Goal: Task Accomplishment & Management: Complete application form

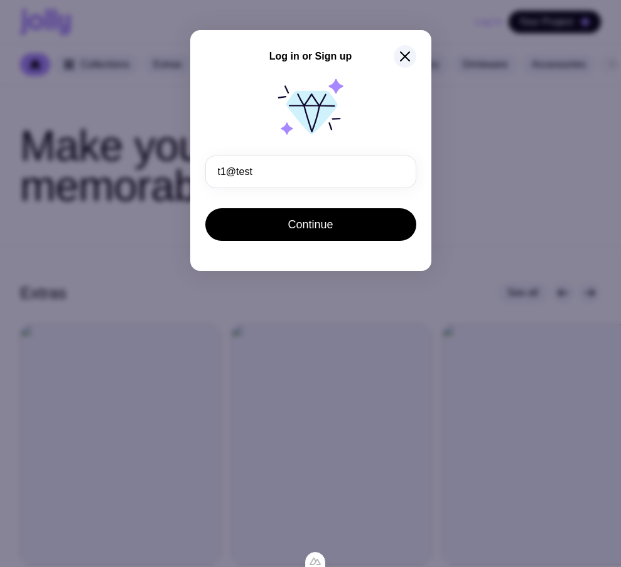
type input "[EMAIL_ADDRESS][DOMAIN_NAME]"
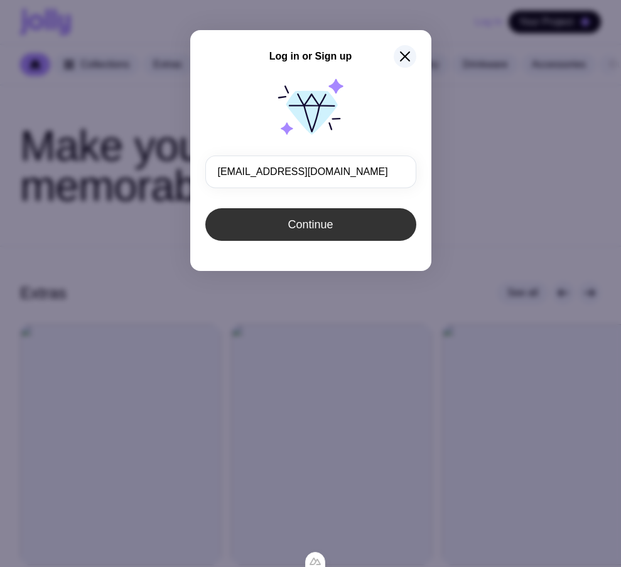
click at [344, 236] on button "Continue" at bounding box center [310, 224] width 211 height 33
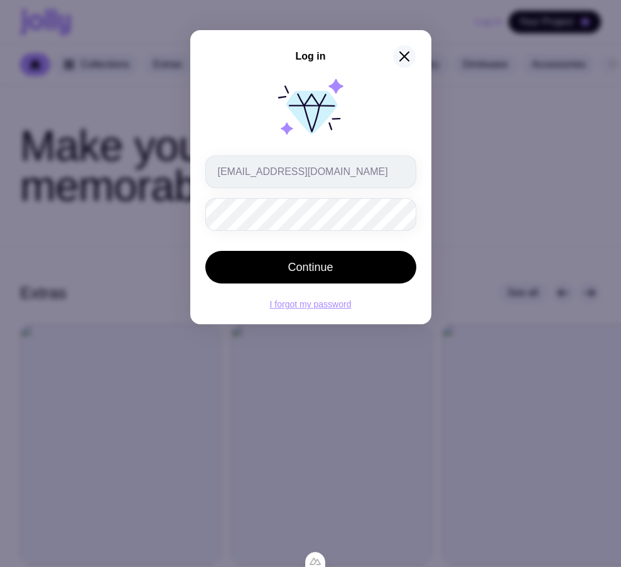
click at [404, 56] on icon "button" at bounding box center [404, 56] width 9 height 9
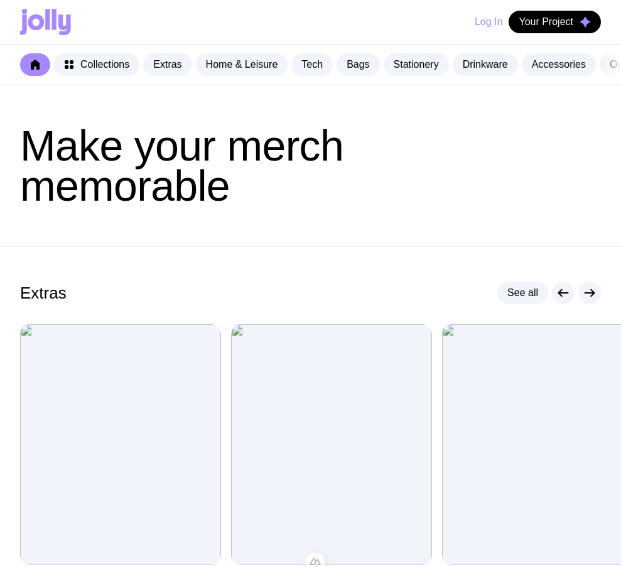
click at [475, 16] on button "Log In" at bounding box center [488, 22] width 28 height 23
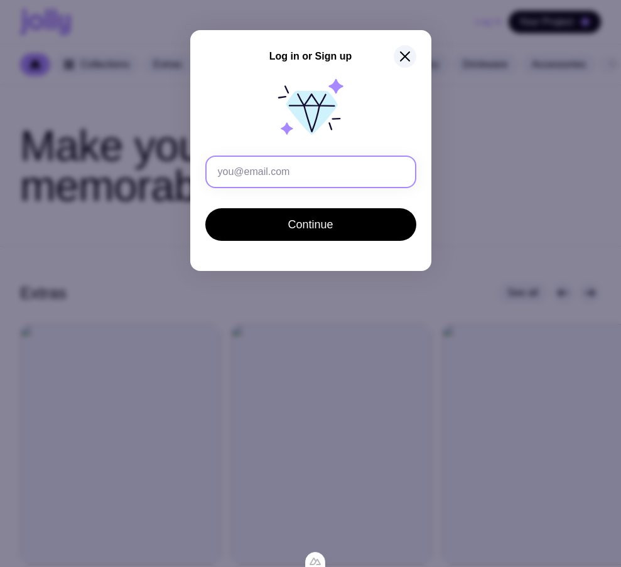
click at [333, 178] on input "text" at bounding box center [310, 172] width 211 height 33
type input "c"
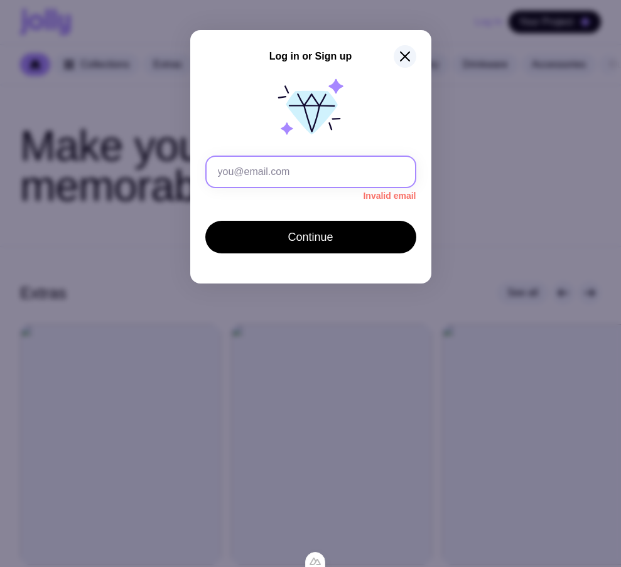
click at [280, 178] on input "text" at bounding box center [310, 172] width 211 height 33
paste input "t1@test.com"
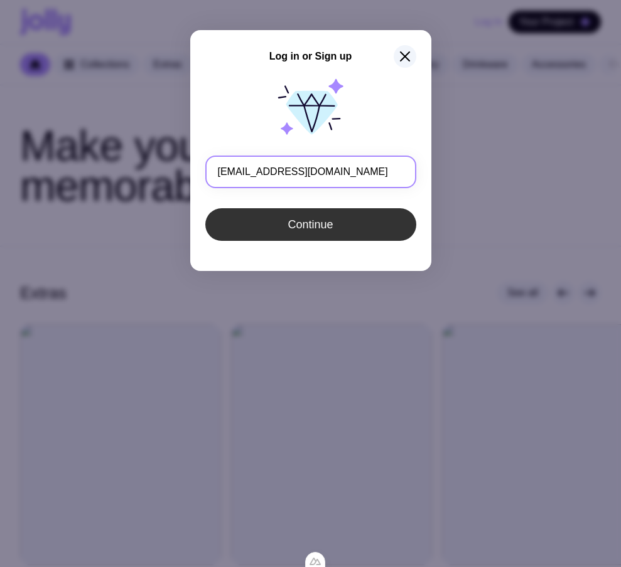
type input "t1@test.com"
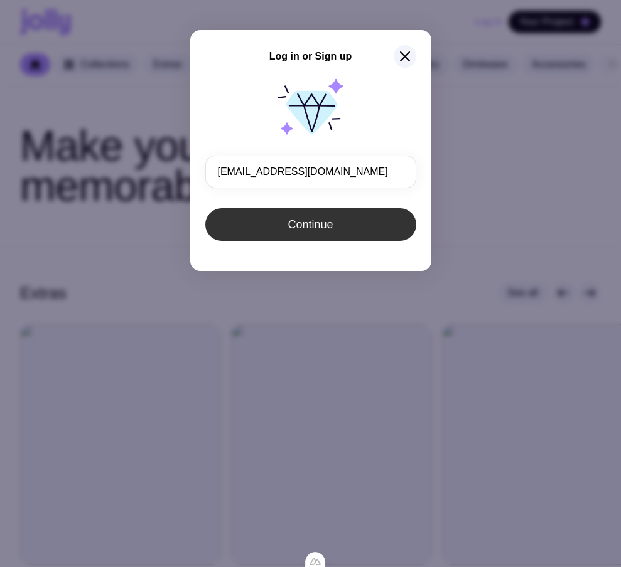
click at [252, 234] on button "Continue" at bounding box center [310, 224] width 211 height 33
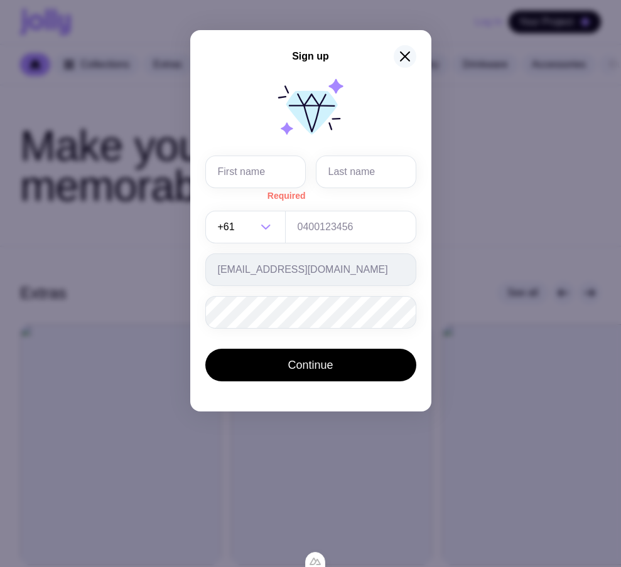
click at [405, 58] on icon "button" at bounding box center [404, 56] width 9 height 9
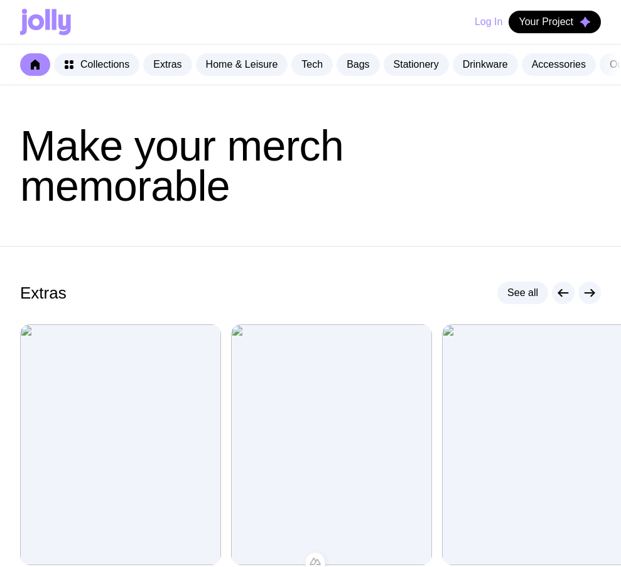
click at [481, 24] on button "Log In" at bounding box center [488, 22] width 28 height 23
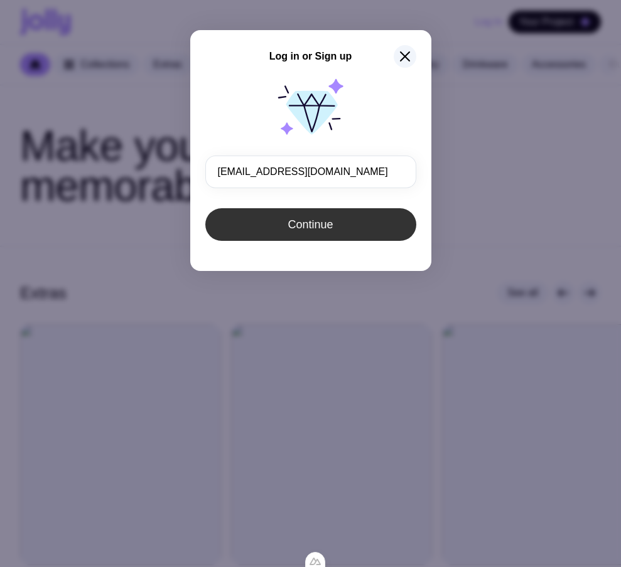
type input "t1@test.com"
click at [295, 229] on span "Continue" at bounding box center [309, 224] width 45 height 15
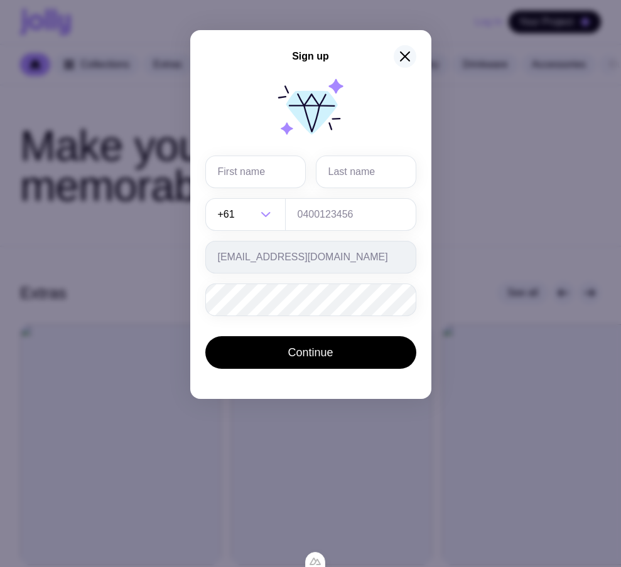
click at [404, 60] on icon "button" at bounding box center [404, 56] width 15 height 15
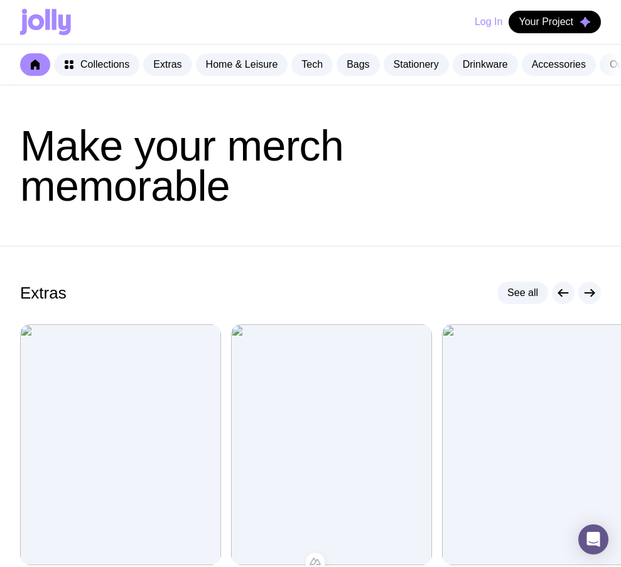
click at [476, 21] on button "Log In" at bounding box center [488, 22] width 28 height 23
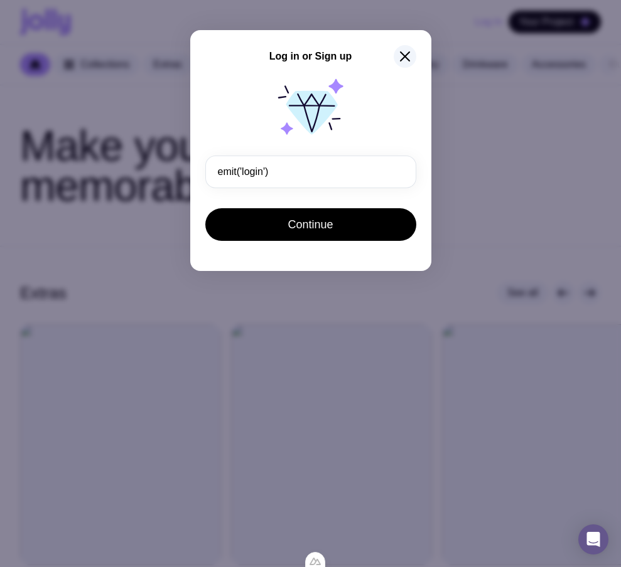
drag, startPoint x: 291, startPoint y: 175, endPoint x: 1, endPoint y: 139, distance: 292.2
click at [15, 142] on div "Log in or Sign up emit('login') Continue" at bounding box center [310, 283] width 621 height 567
type input "emit('login')"
type input "√"
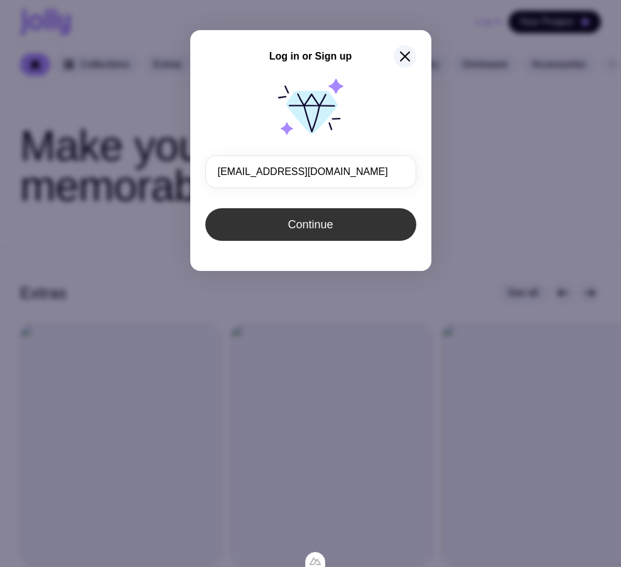
type input "t1@test.com"
click at [321, 221] on span "Continue" at bounding box center [309, 224] width 45 height 15
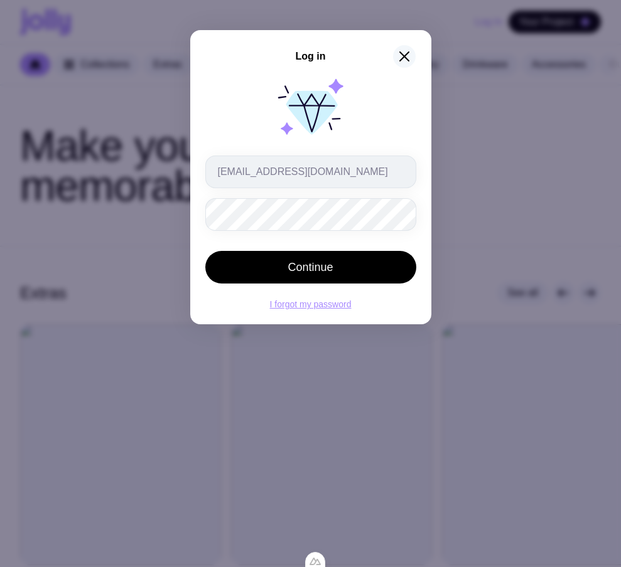
click at [397, 58] on icon "button" at bounding box center [404, 56] width 15 height 15
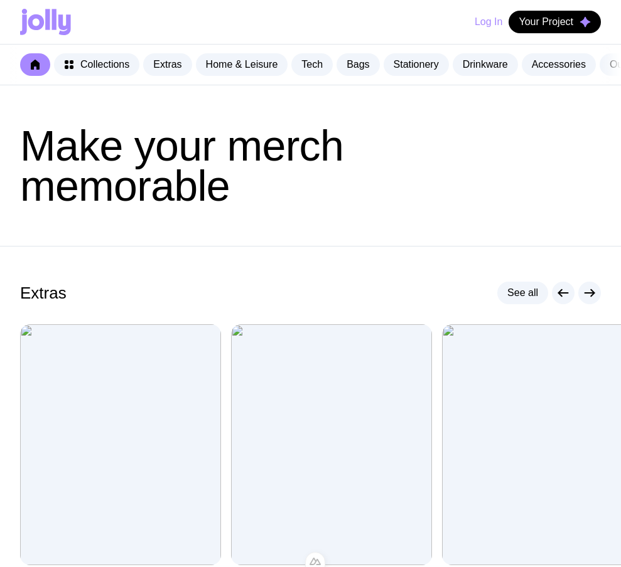
click at [486, 23] on button "Log In" at bounding box center [488, 22] width 28 height 23
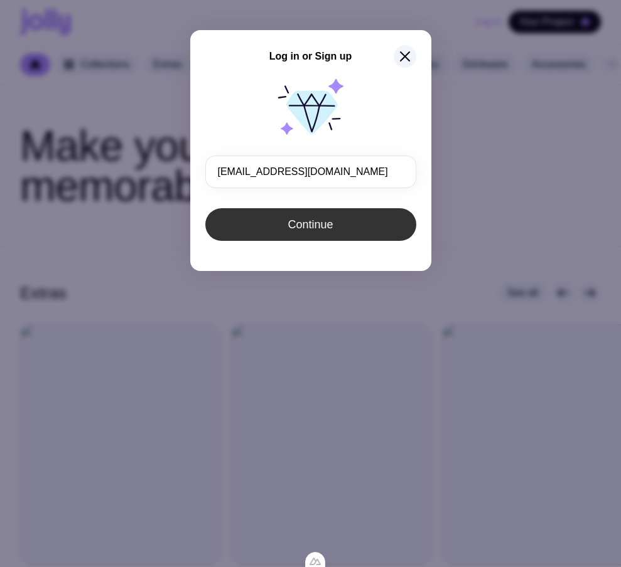
click at [286, 218] on button "Continue" at bounding box center [310, 224] width 211 height 33
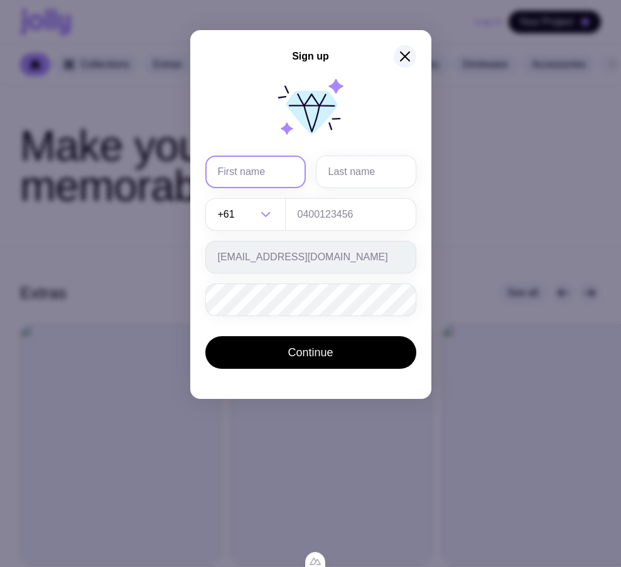
click at [238, 176] on input "text" at bounding box center [255, 172] width 100 height 33
type input "Serhii"
type input "Brykov"
type input "0664130449"
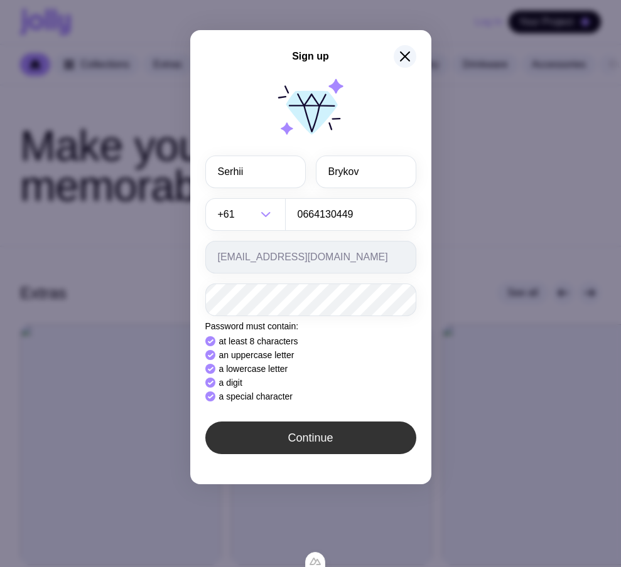
click at [262, 434] on div "Sign up Serhii Brykov +61 Loading... 0664130449 t1@test.com Password must conta…" at bounding box center [310, 257] width 241 height 454
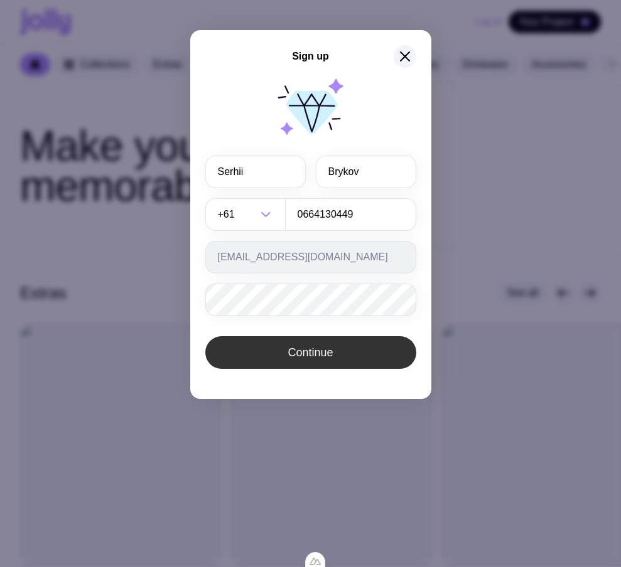
click at [331, 354] on span "Continue" at bounding box center [309, 352] width 45 height 15
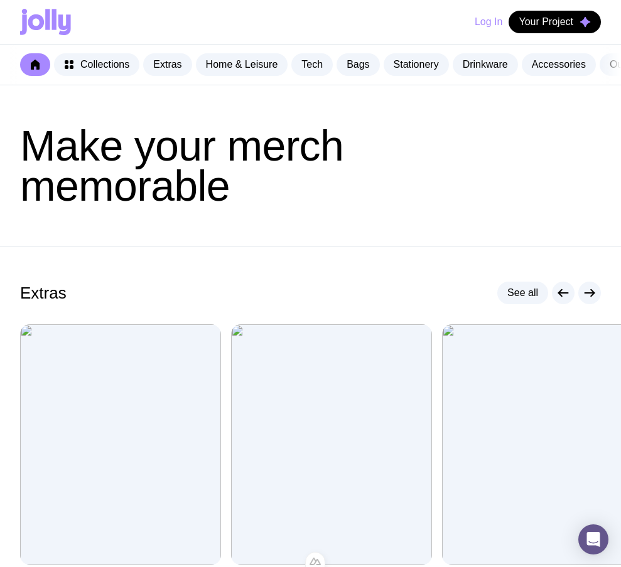
click at [477, 24] on button "Log In" at bounding box center [488, 22] width 28 height 23
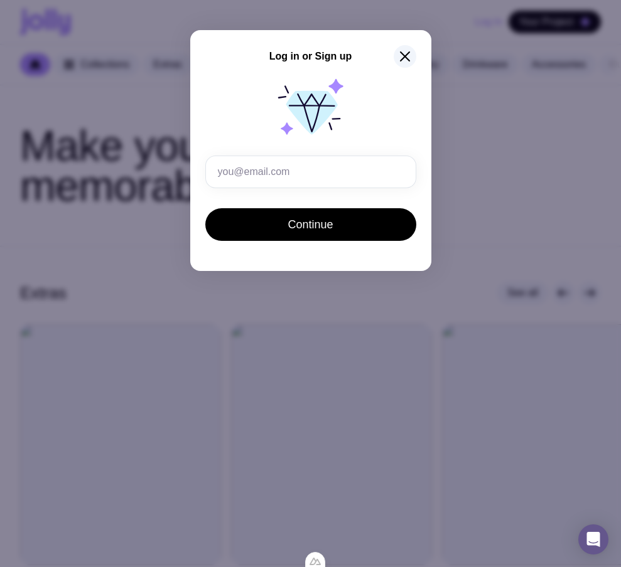
type input "µ"
drag, startPoint x: 297, startPoint y: 181, endPoint x: 128, endPoint y: 164, distance: 169.6
click at [128, 164] on div "Log in or Sign up [EMAIL_ADDRESS][DOMAIN_NAME] Continue" at bounding box center [310, 283] width 621 height 567
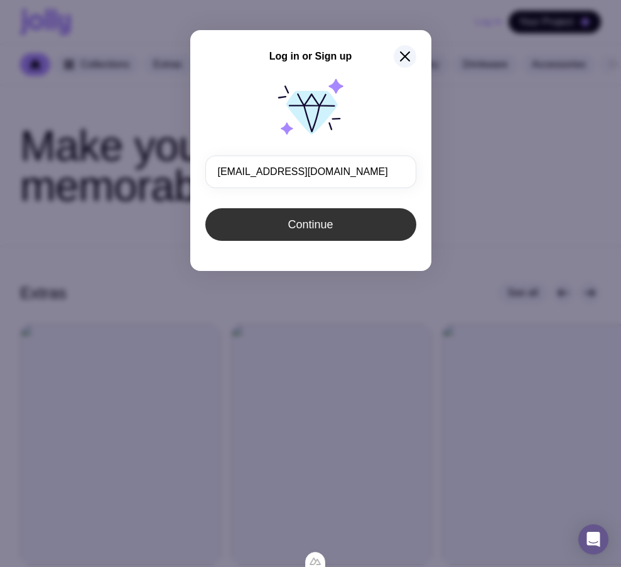
type input "[EMAIL_ADDRESS][DOMAIN_NAME]"
click at [336, 233] on button "Continue" at bounding box center [310, 224] width 211 height 33
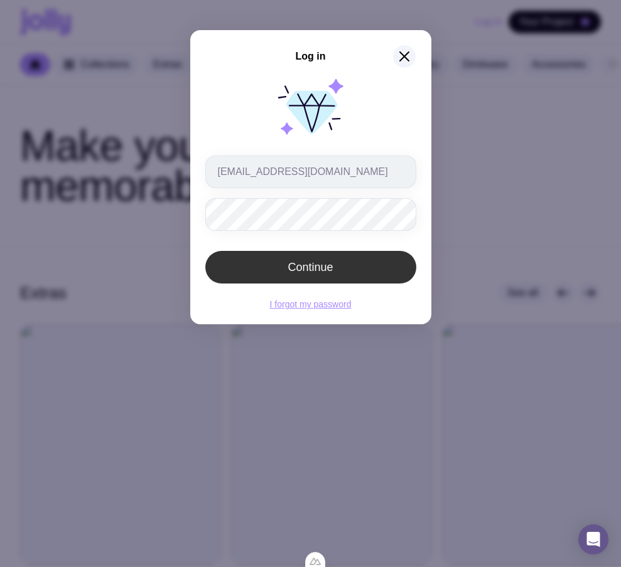
click at [256, 272] on button "Continue" at bounding box center [310, 267] width 211 height 33
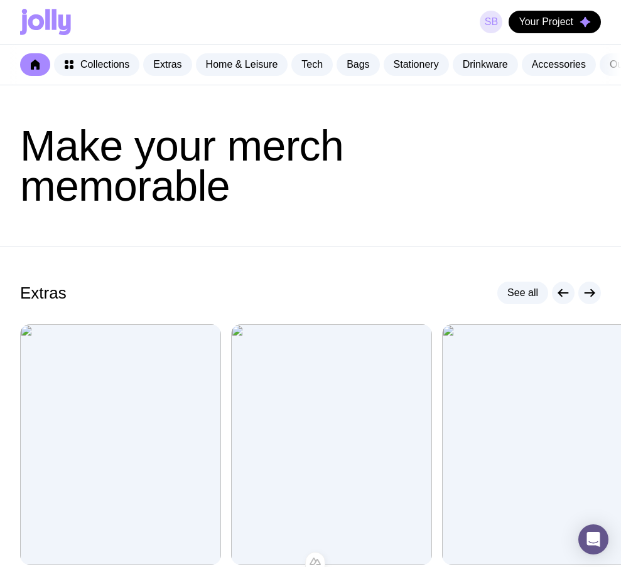
click at [484, 27] on link "SB" at bounding box center [490, 22] width 23 height 23
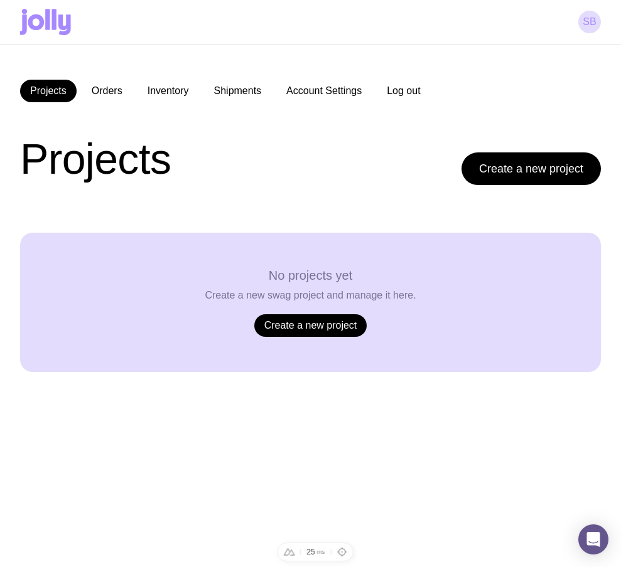
click at [417, 92] on button "Log out" at bounding box center [402, 91] width 53 height 23
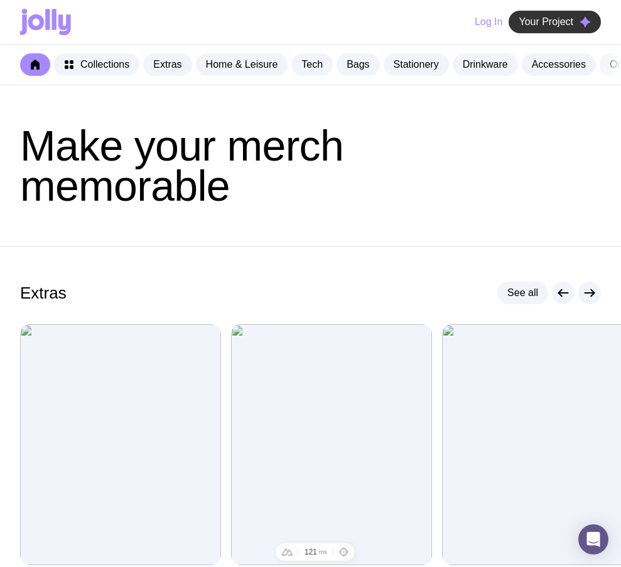
click at [557, 19] on span "Your Project" at bounding box center [545, 22] width 55 height 13
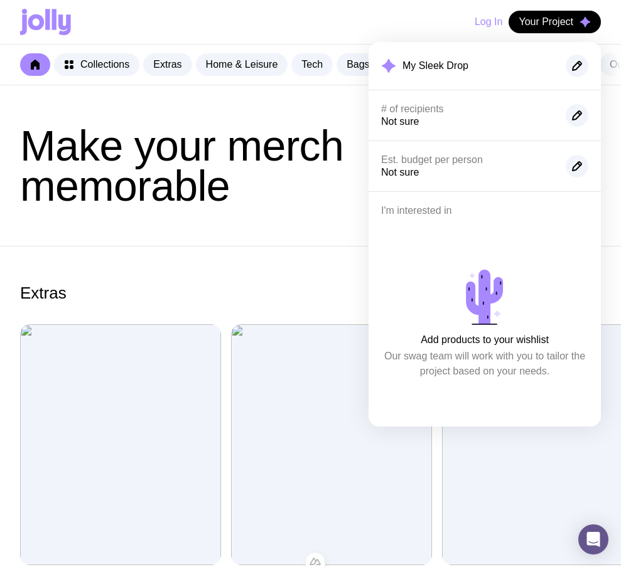
click at [161, 189] on span "Make your merch memorable" at bounding box center [181, 166] width 323 height 88
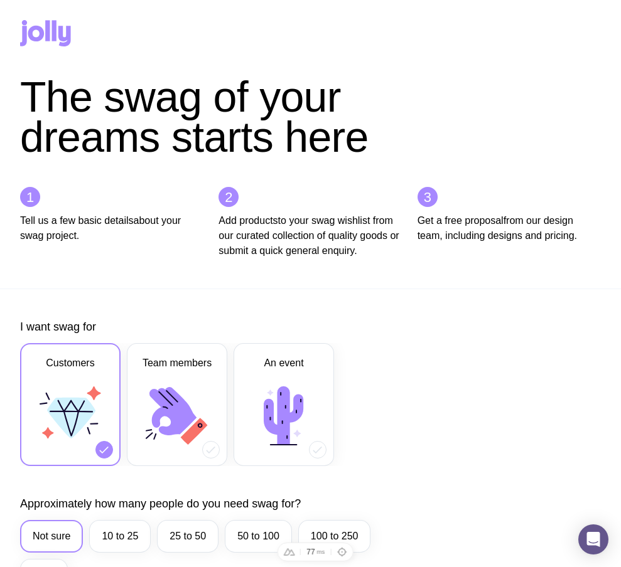
scroll to position [421, 0]
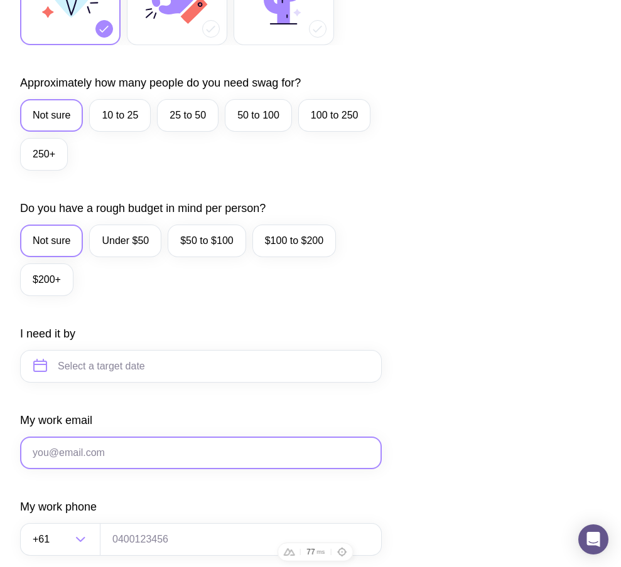
click at [99, 461] on input "My work email" at bounding box center [200, 453] width 361 height 33
paste input "[EMAIL_ADDRESS][DOMAIN_NAME]"
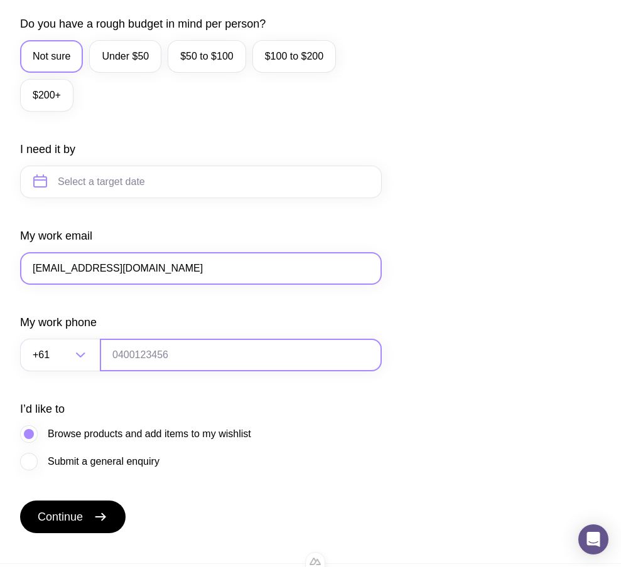
scroll to position [607, 0]
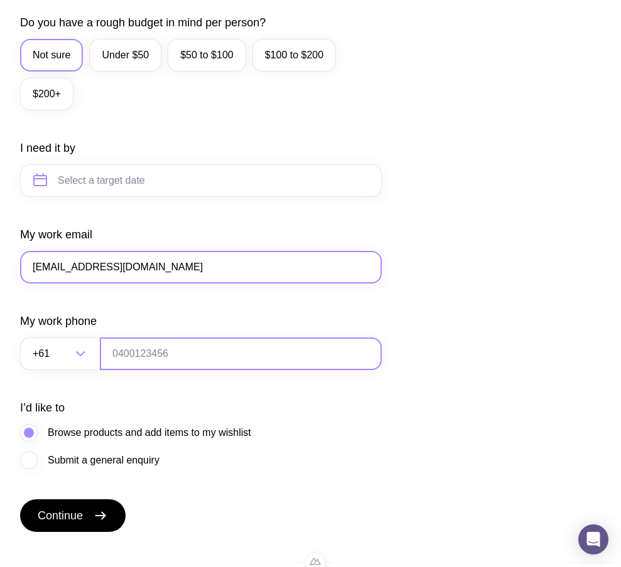
type input "[EMAIL_ADDRESS][DOMAIN_NAME]"
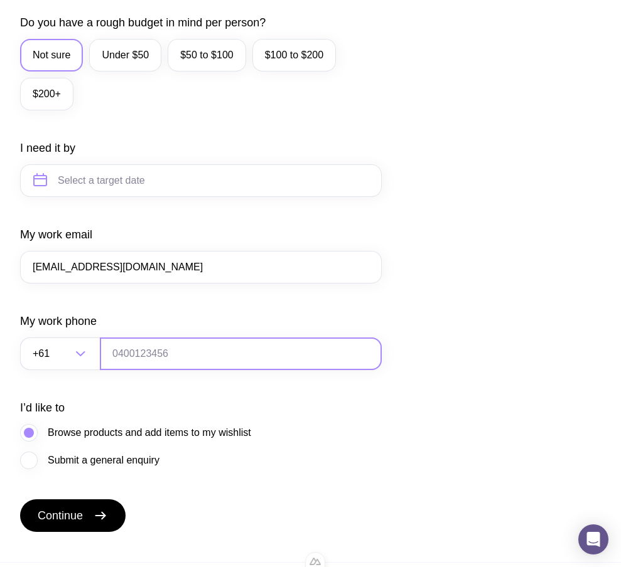
click at [168, 370] on input "tel" at bounding box center [241, 354] width 282 height 33
type input "0664130449"
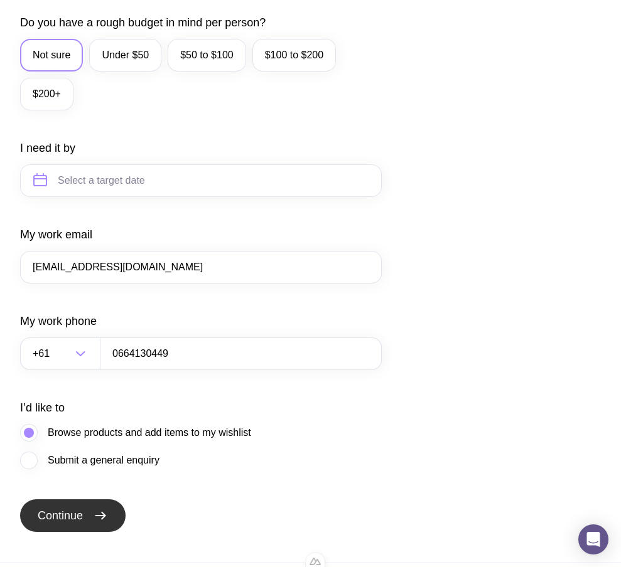
click at [67, 521] on button "Continue" at bounding box center [72, 515] width 105 height 33
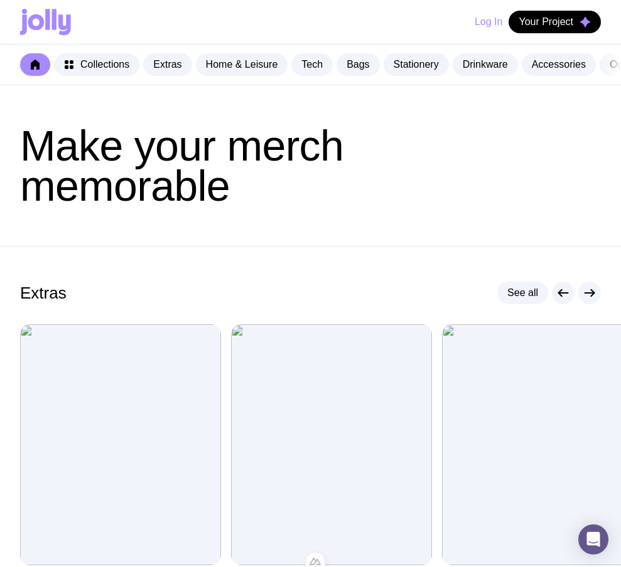
click at [485, 28] on button "Log In" at bounding box center [488, 22] width 28 height 23
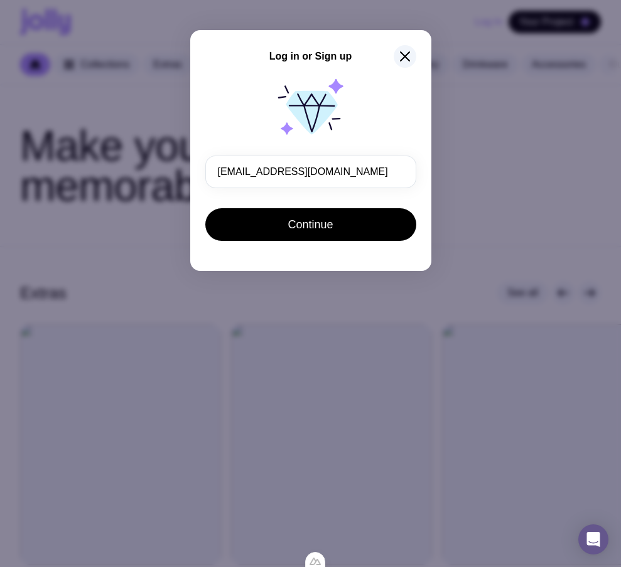
drag, startPoint x: 280, startPoint y: 171, endPoint x: 51, endPoint y: 167, distance: 229.1
click at [51, 168] on div "Log in or Sign up [EMAIL_ADDRESS][DOMAIN_NAME] Continue" at bounding box center [310, 283] width 621 height 567
click at [403, 59] on icon "button" at bounding box center [404, 56] width 15 height 15
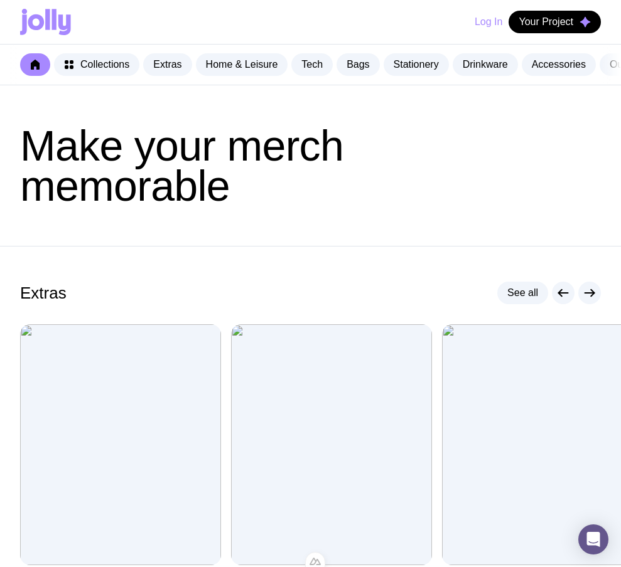
click at [485, 25] on button "Log In" at bounding box center [488, 22] width 28 height 23
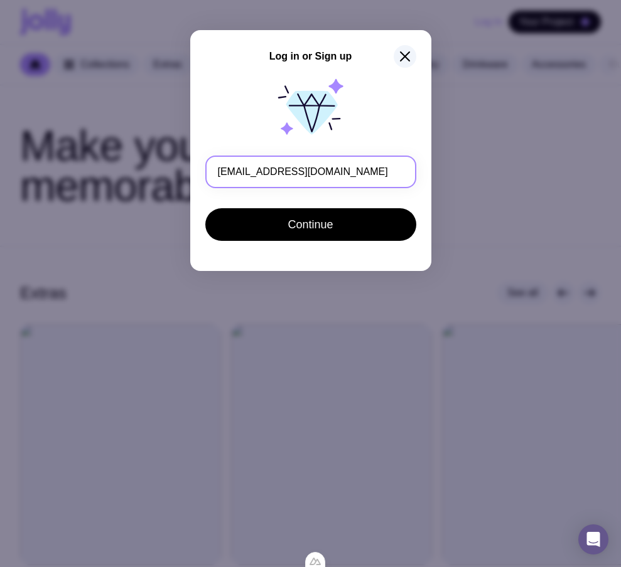
click at [225, 172] on input "[EMAIL_ADDRESS][DOMAIN_NAME]" at bounding box center [310, 172] width 211 height 33
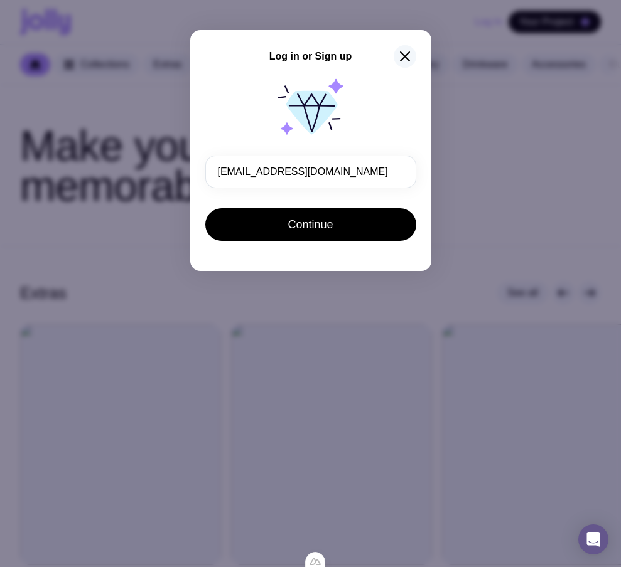
click at [403, 56] on icon "button" at bounding box center [404, 56] width 9 height 9
